Goal: Complete application form

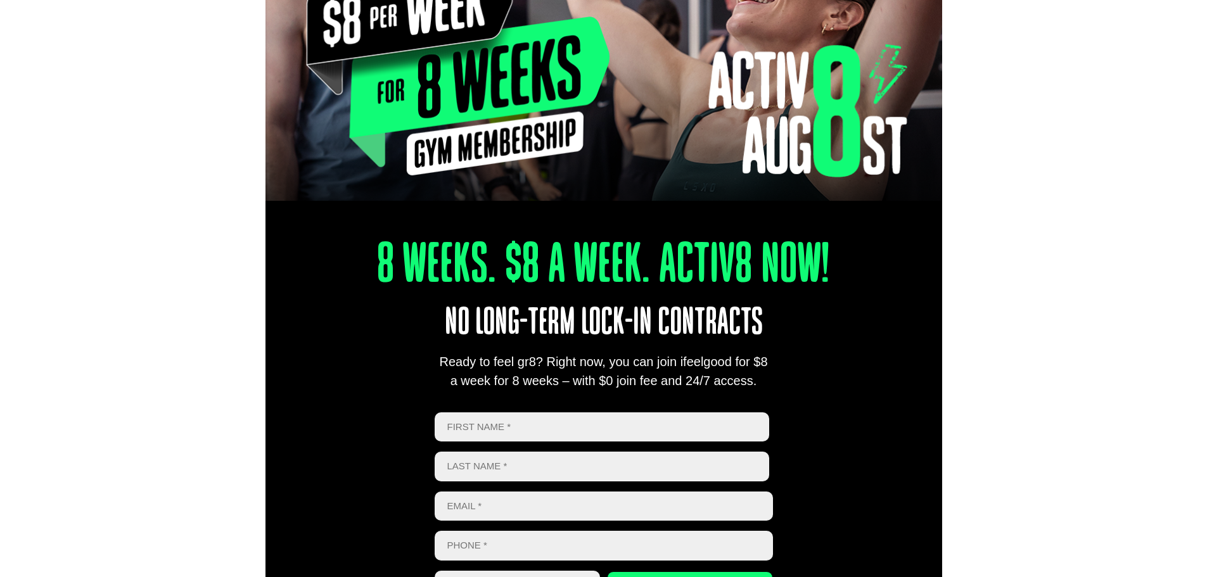
scroll to position [380, 0]
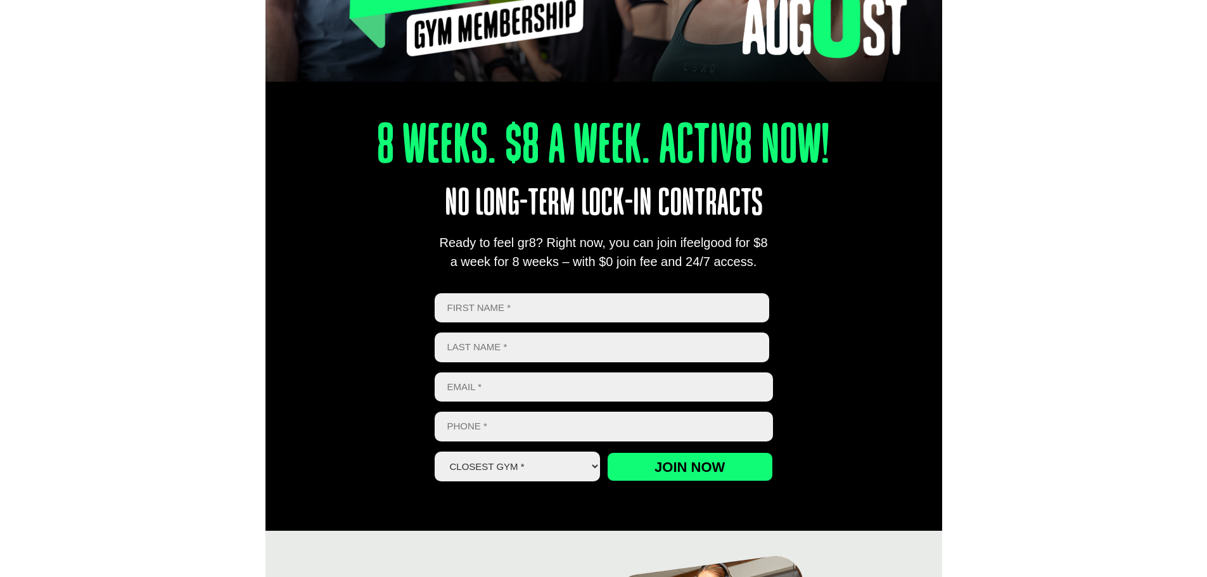
click at [462, 304] on input "First" at bounding box center [602, 308] width 335 height 30
type input "H"
type input "a"
type input "Haruka"
type input "B"
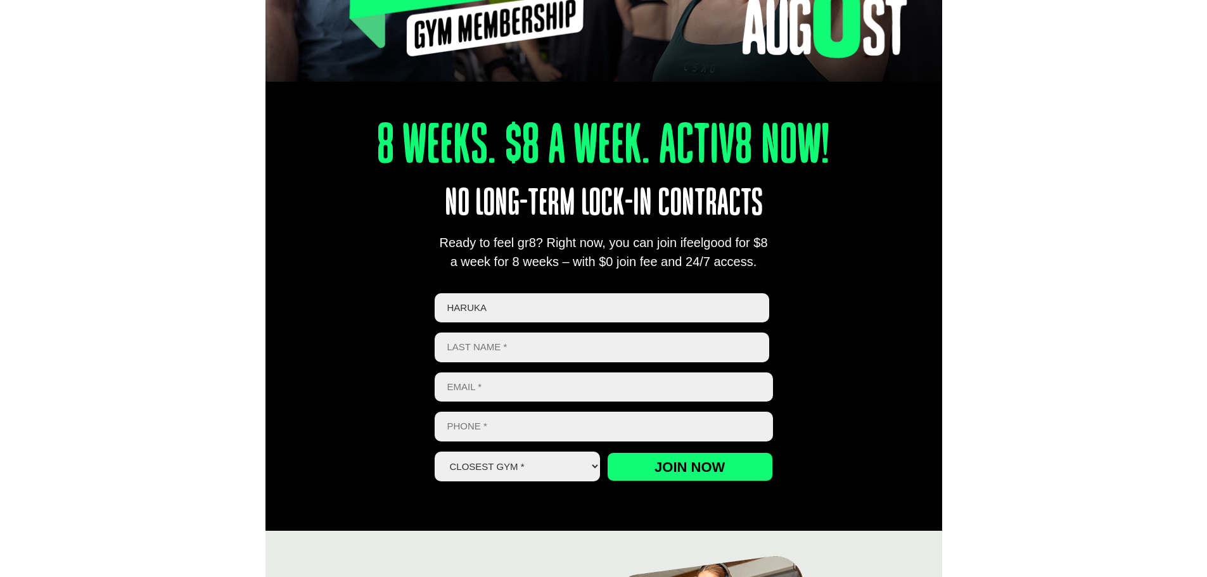
drag, startPoint x: 511, startPoint y: 311, endPoint x: 382, endPoint y: 302, distance: 129.6
click at [382, 302] on div "8 Weeks. $8 A Week. Activ8 Now! No long-term lock-in contracts Ready to feel gr…" at bounding box center [604, 286] width 677 height 487
type input "haruka"
type input "[PERSON_NAME]"
click at [494, 388] on input "Email *" at bounding box center [604, 388] width 338 height 30
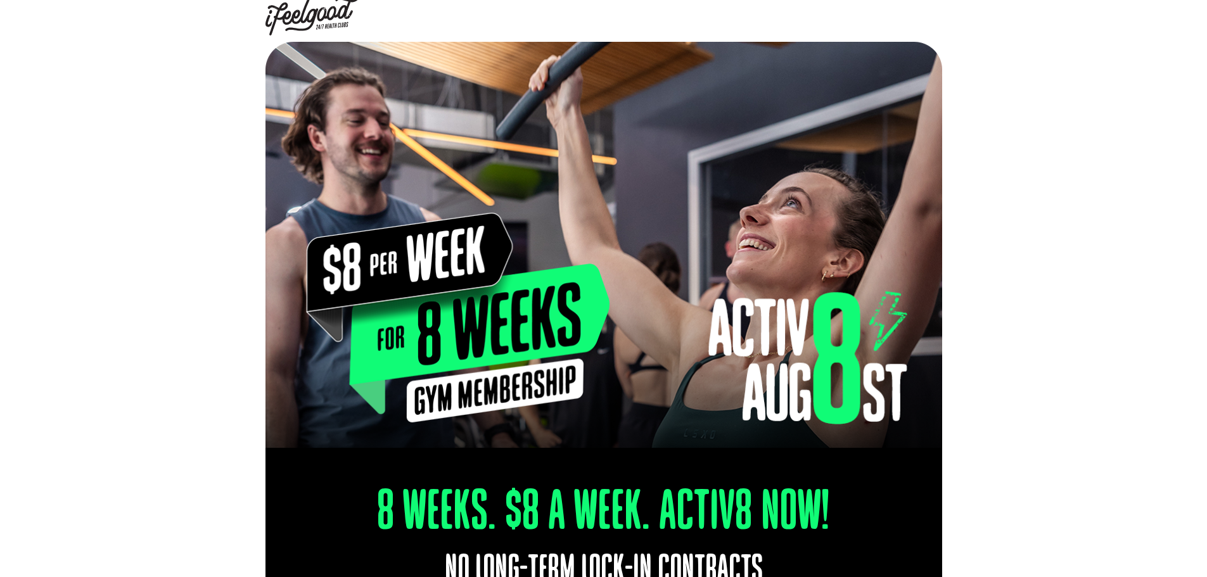
scroll to position [0, 0]
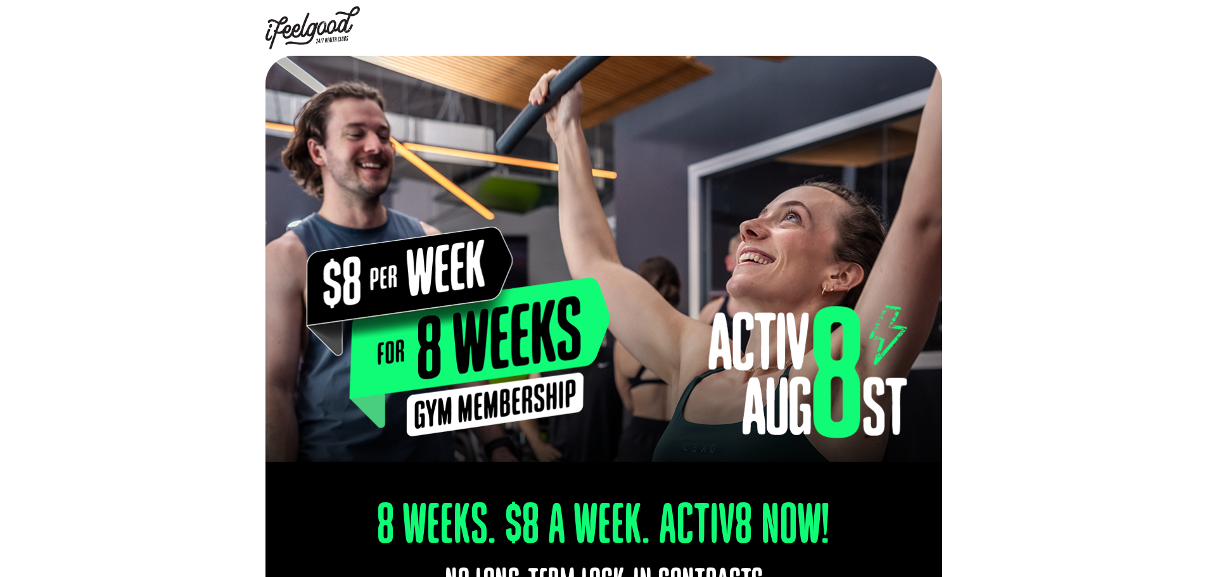
type input "ic"
